Goal: Navigation & Orientation: Find specific page/section

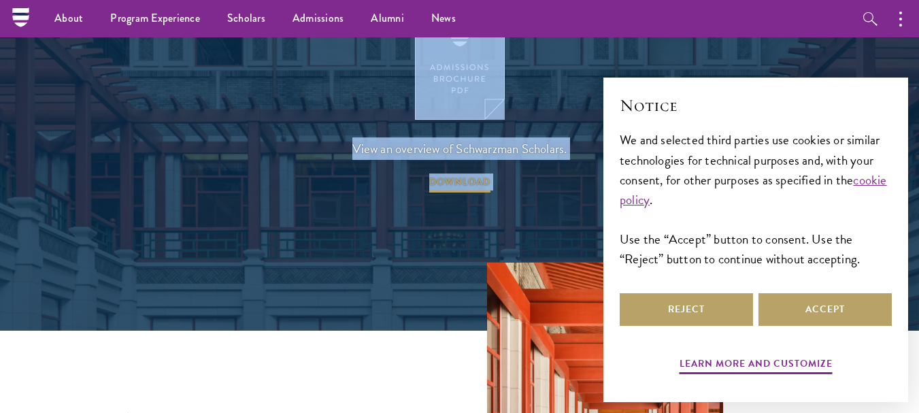
click at [261, 115] on div "View an overview of Schwarzman Scholars. DOWNLOAD" at bounding box center [459, 98] width 783 height 191
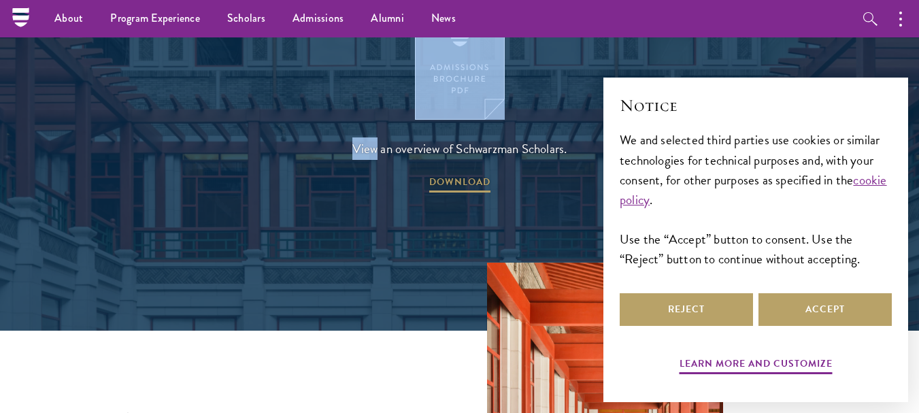
drag, startPoint x: 261, startPoint y: 115, endPoint x: 345, endPoint y: -82, distance: 214.3
click at [345, 0] on html "About Overview Leadership Donors Program Experience Overview Curriculum Student…" at bounding box center [459, 328] width 919 height 4564
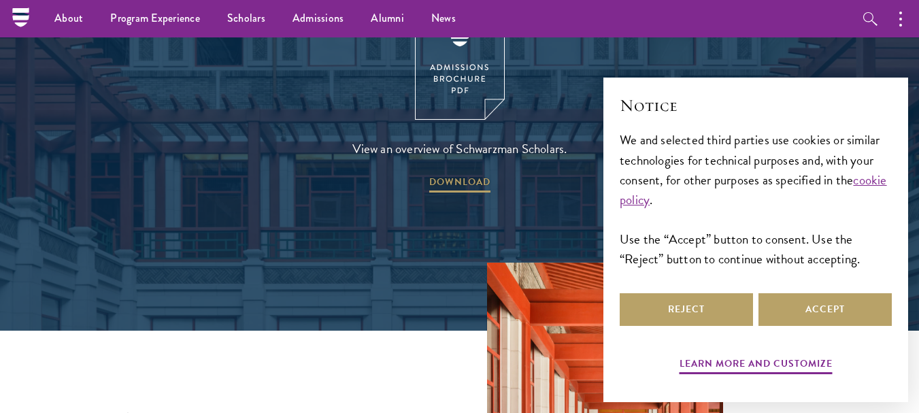
scroll to position [1704, 0]
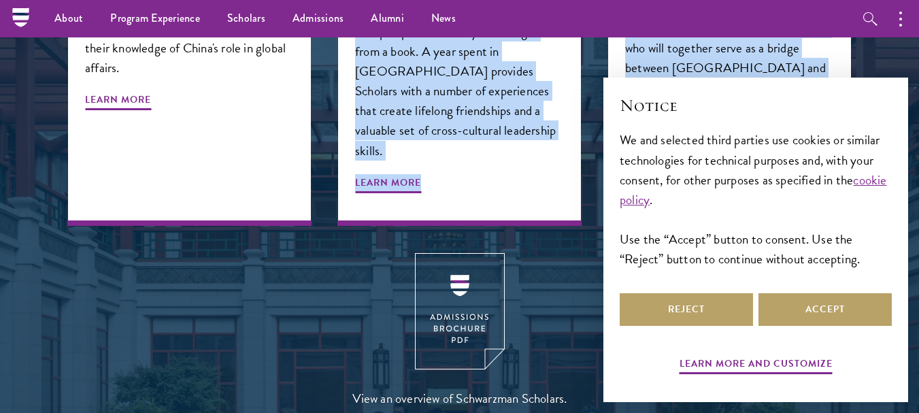
click at [337, 253] on div "View an overview of Schwarzman Scholars. DOWNLOAD" at bounding box center [459, 348] width 783 height 191
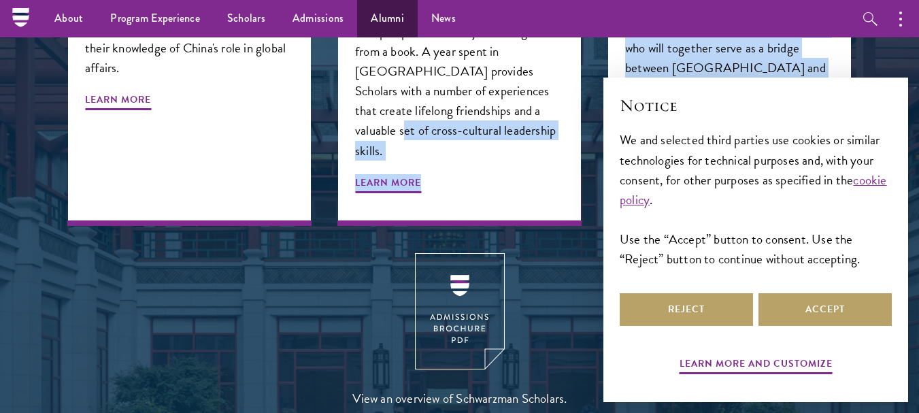
drag, startPoint x: 337, startPoint y: 253, endPoint x: 363, endPoint y: 17, distance: 237.4
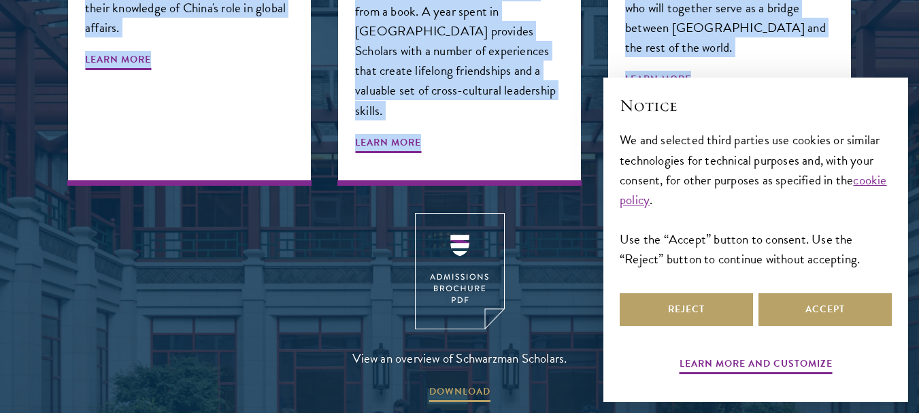
scroll to position [1742, 0]
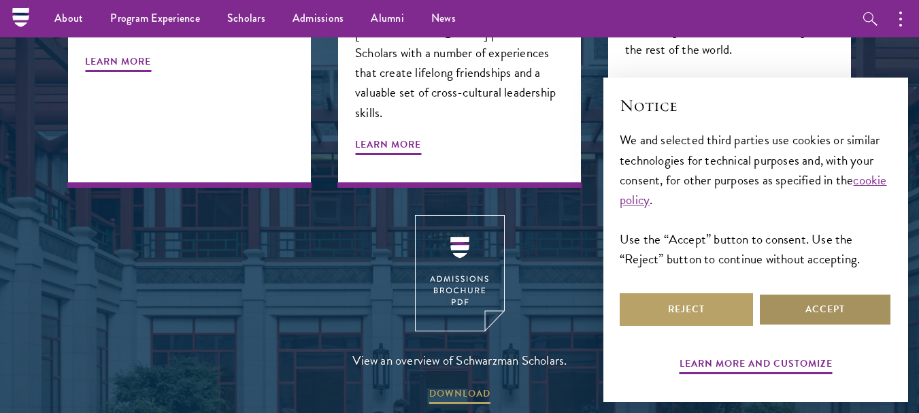
click at [797, 301] on button "Accept" at bounding box center [825, 309] width 133 height 33
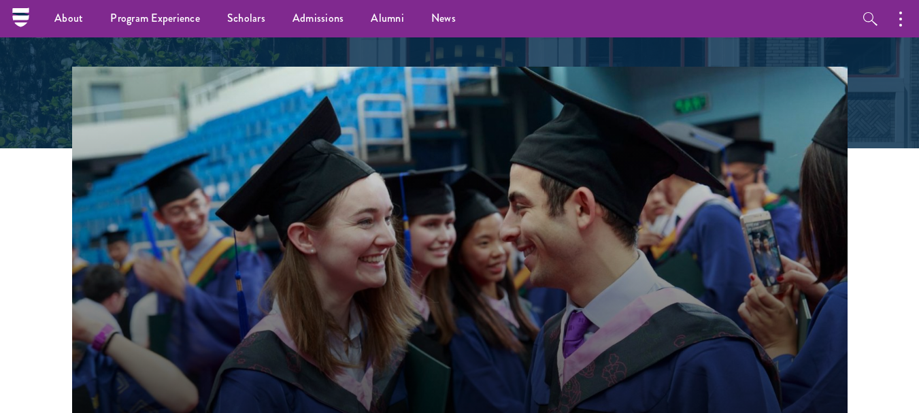
scroll to position [0, 0]
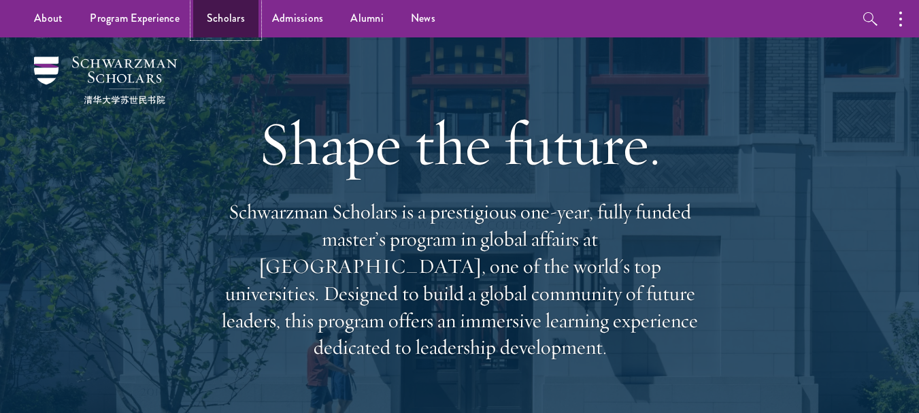
click at [218, 3] on link "Scholars" at bounding box center [225, 18] width 65 height 37
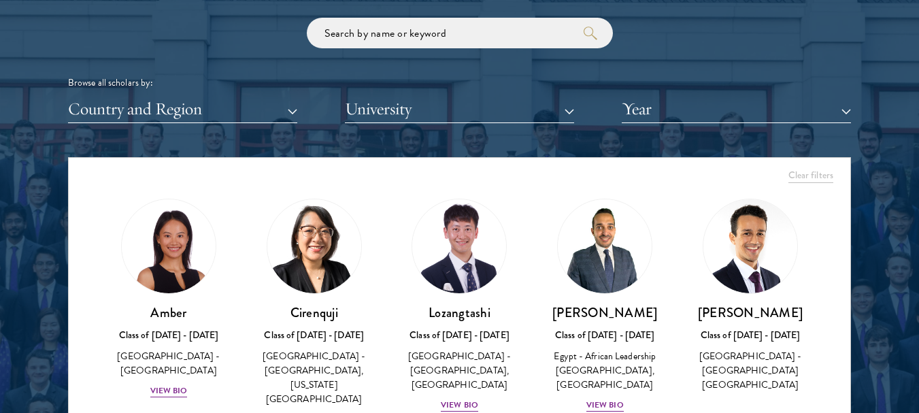
scroll to position [1427, 0]
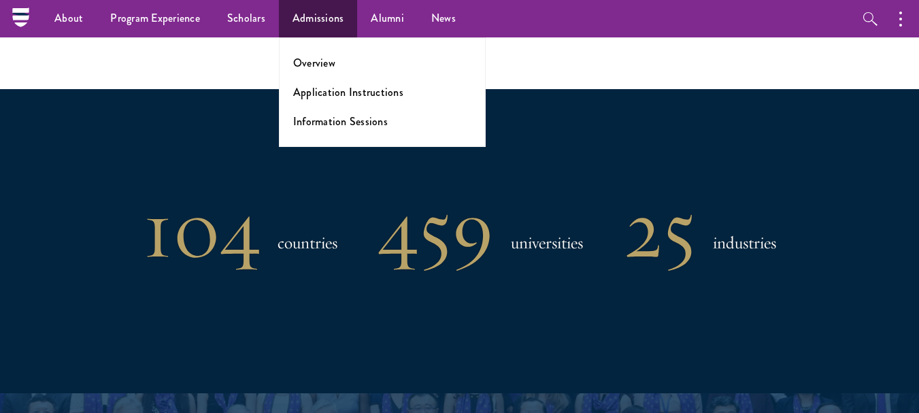
scroll to position [1003, 0]
